Goal: Book appointment/travel/reservation

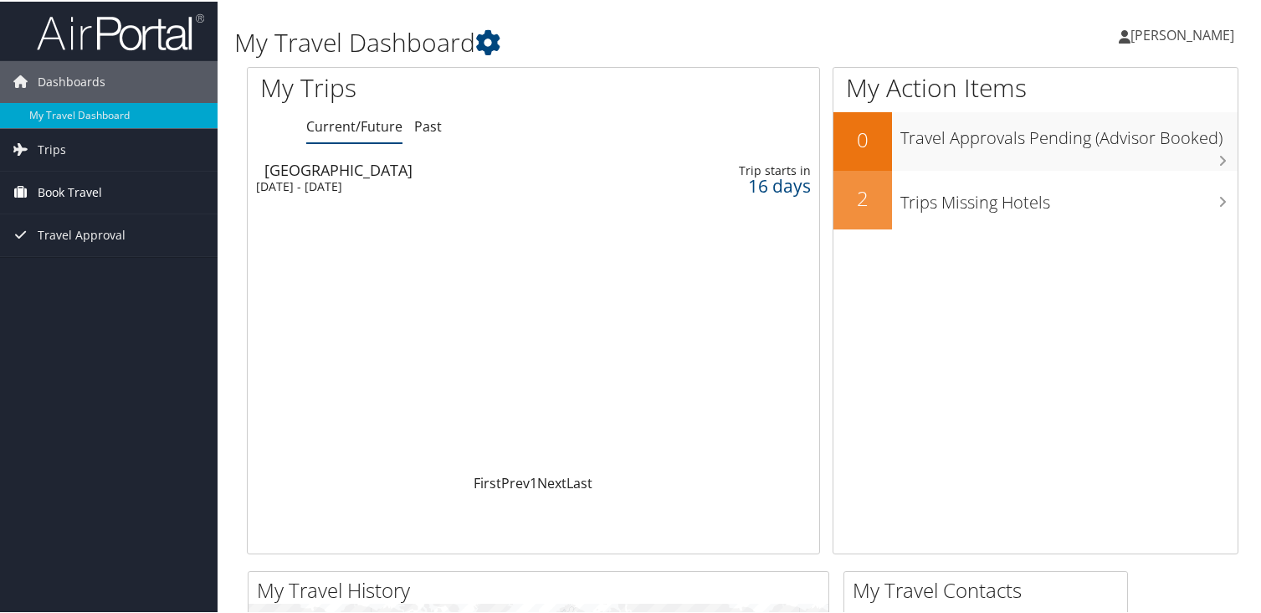
click at [62, 192] on span "Book Travel" at bounding box center [70, 191] width 64 height 42
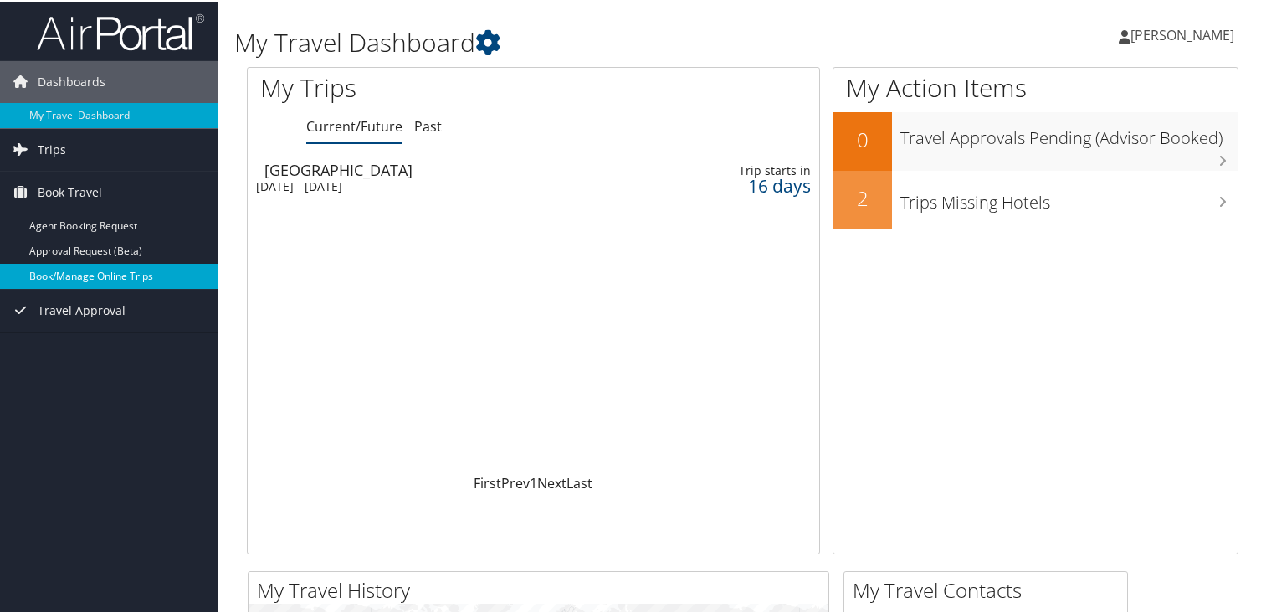
click at [97, 281] on link "Book/Manage Online Trips" at bounding box center [109, 274] width 218 height 25
